Goal: Task Accomplishment & Management: Manage account settings

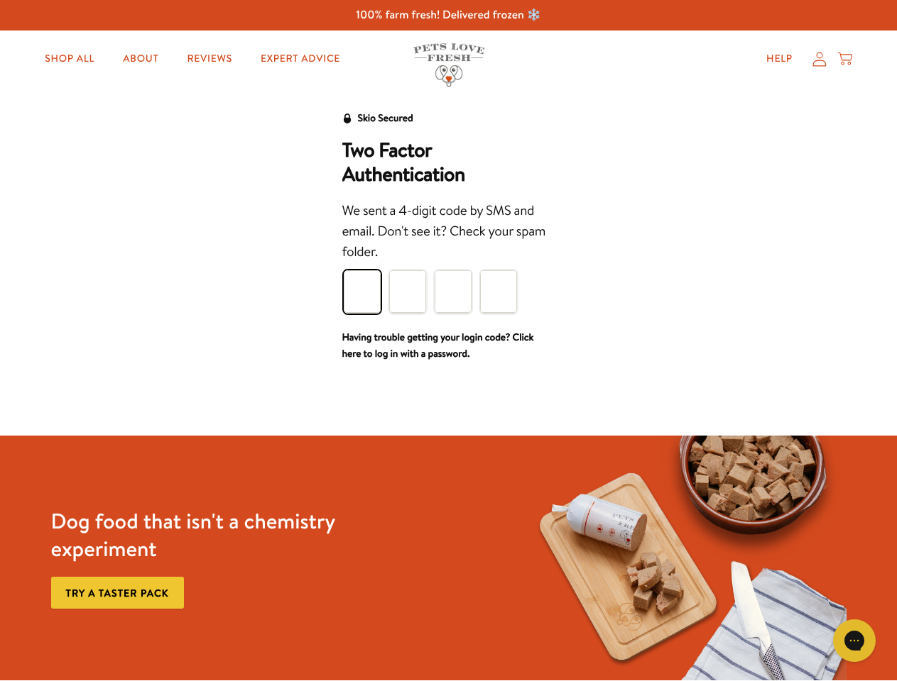
click at [448, 261] on div "We sent a 4-digit code by SMS and email. Don't see it? Check your spam folder." at bounding box center [448, 232] width 213 height 62
click at [854, 641] on icon "Gorgias live chat" at bounding box center [853, 640] width 13 height 13
